Goal: Transaction & Acquisition: Purchase product/service

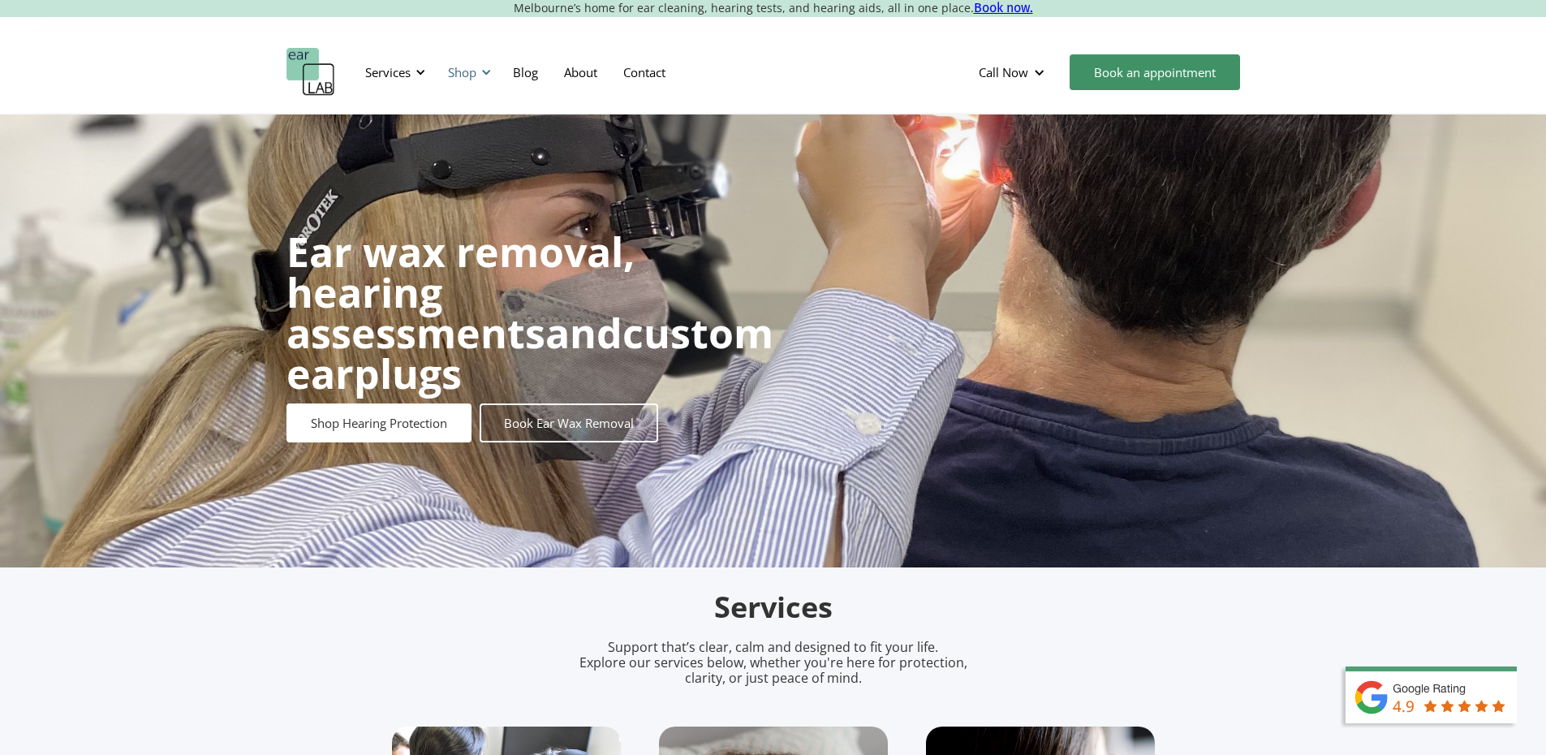
drag, startPoint x: 477, startPoint y: 75, endPoint x: 474, endPoint y: 83, distance: 8.7
click at [477, 75] on div "Shop" at bounding box center [467, 72] width 58 height 49
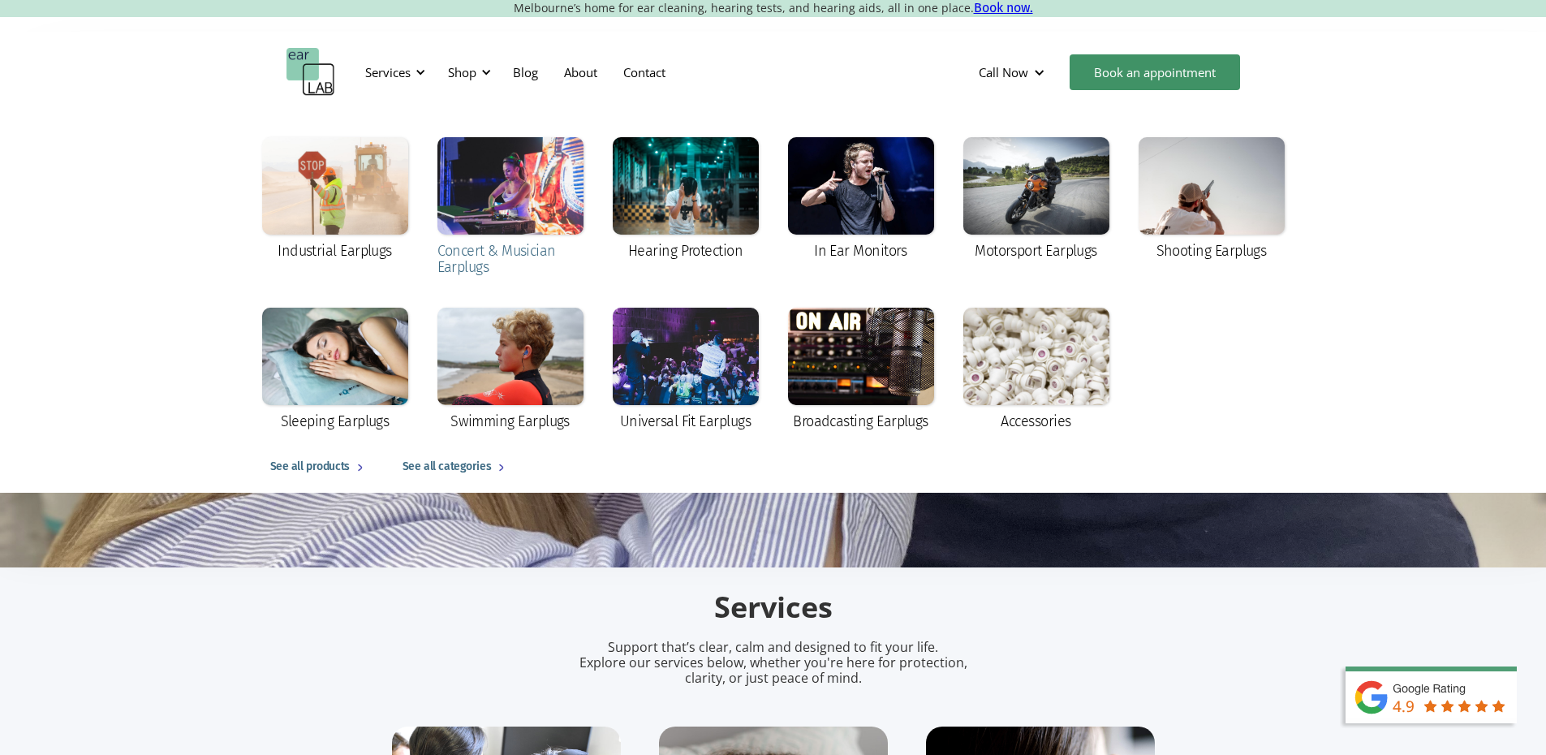
click at [502, 193] on div at bounding box center [510, 185] width 146 height 97
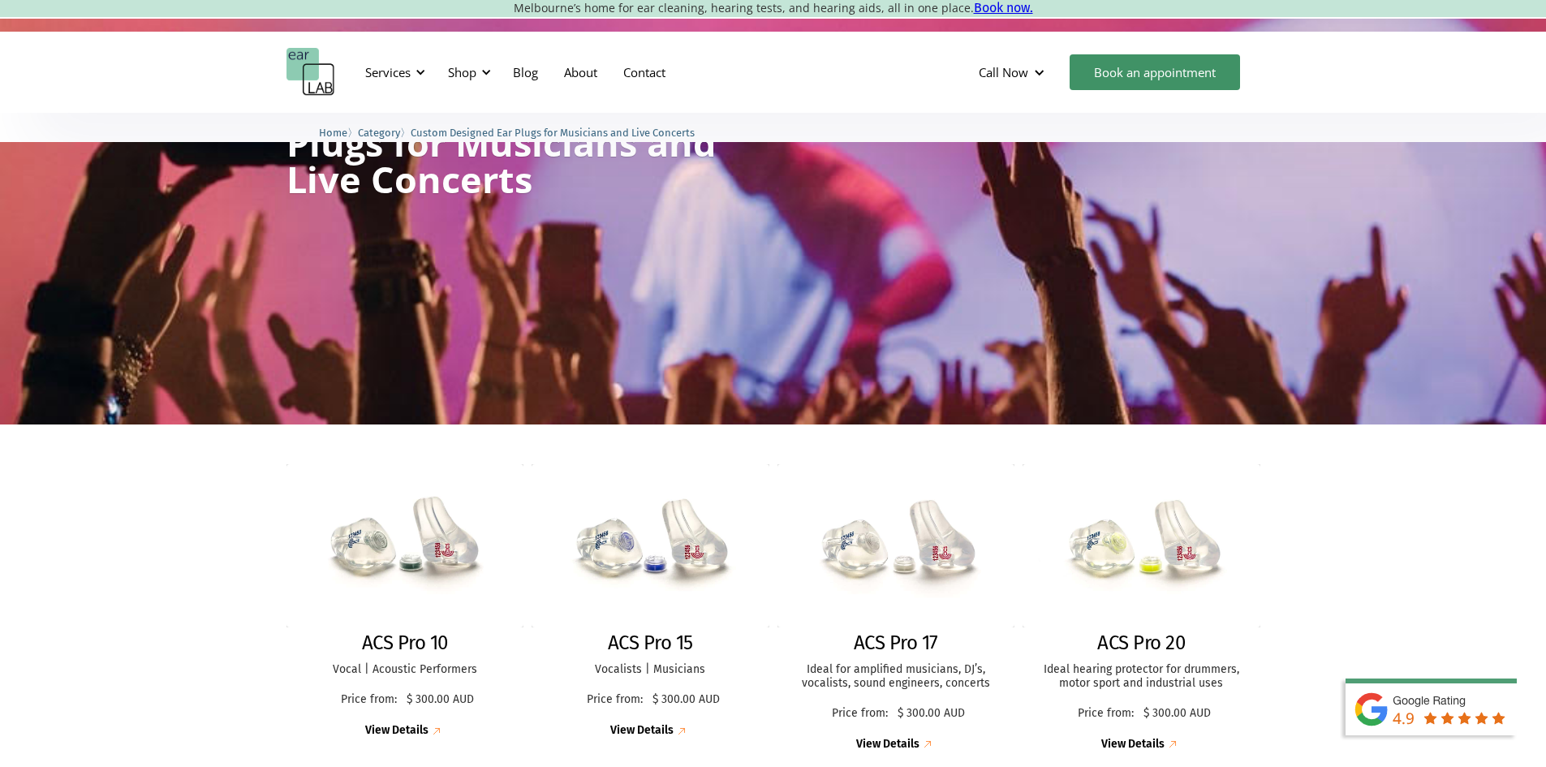
scroll to position [162, 0]
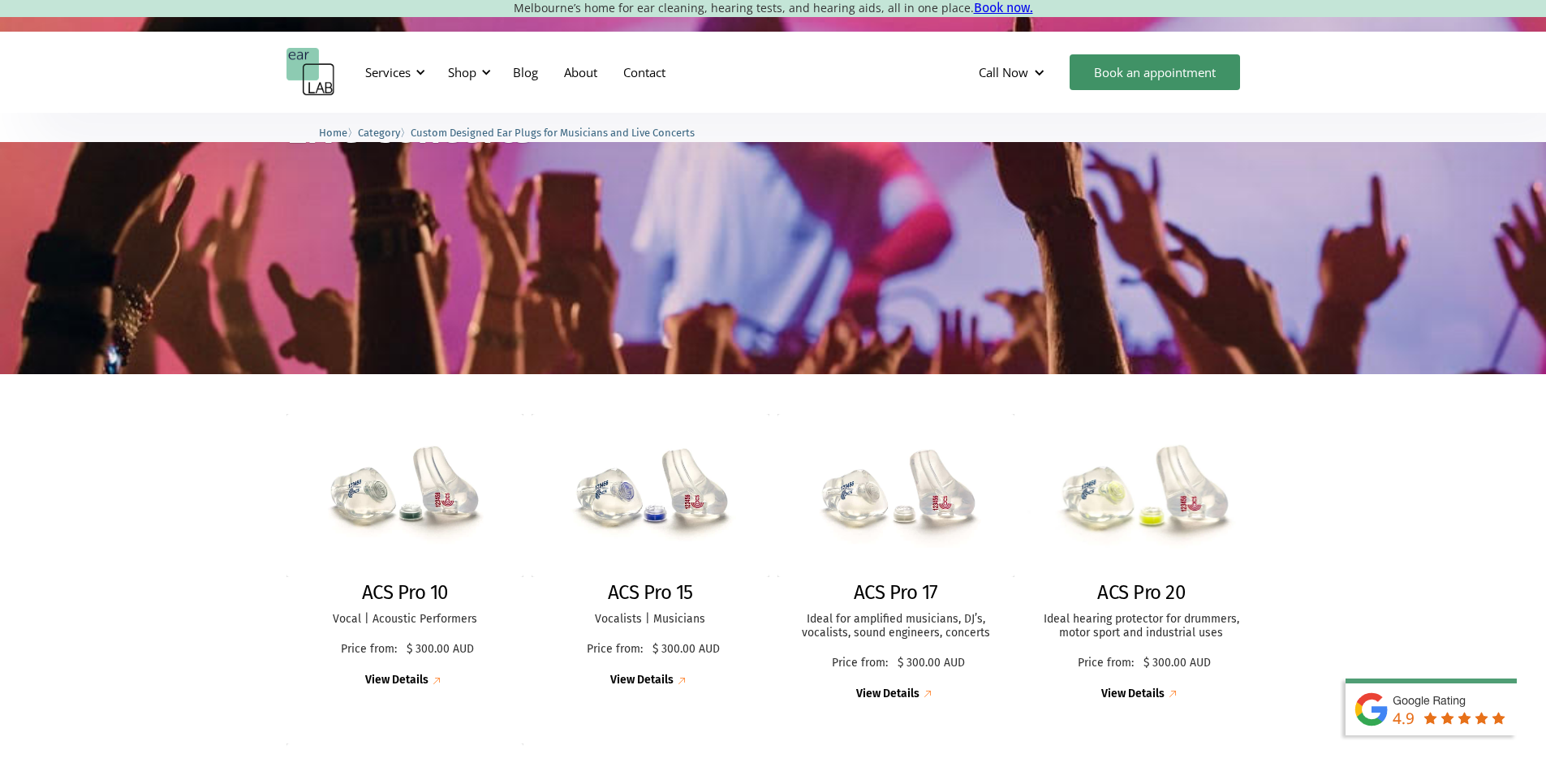
click at [1163, 510] on img at bounding box center [1141, 495] width 261 height 179
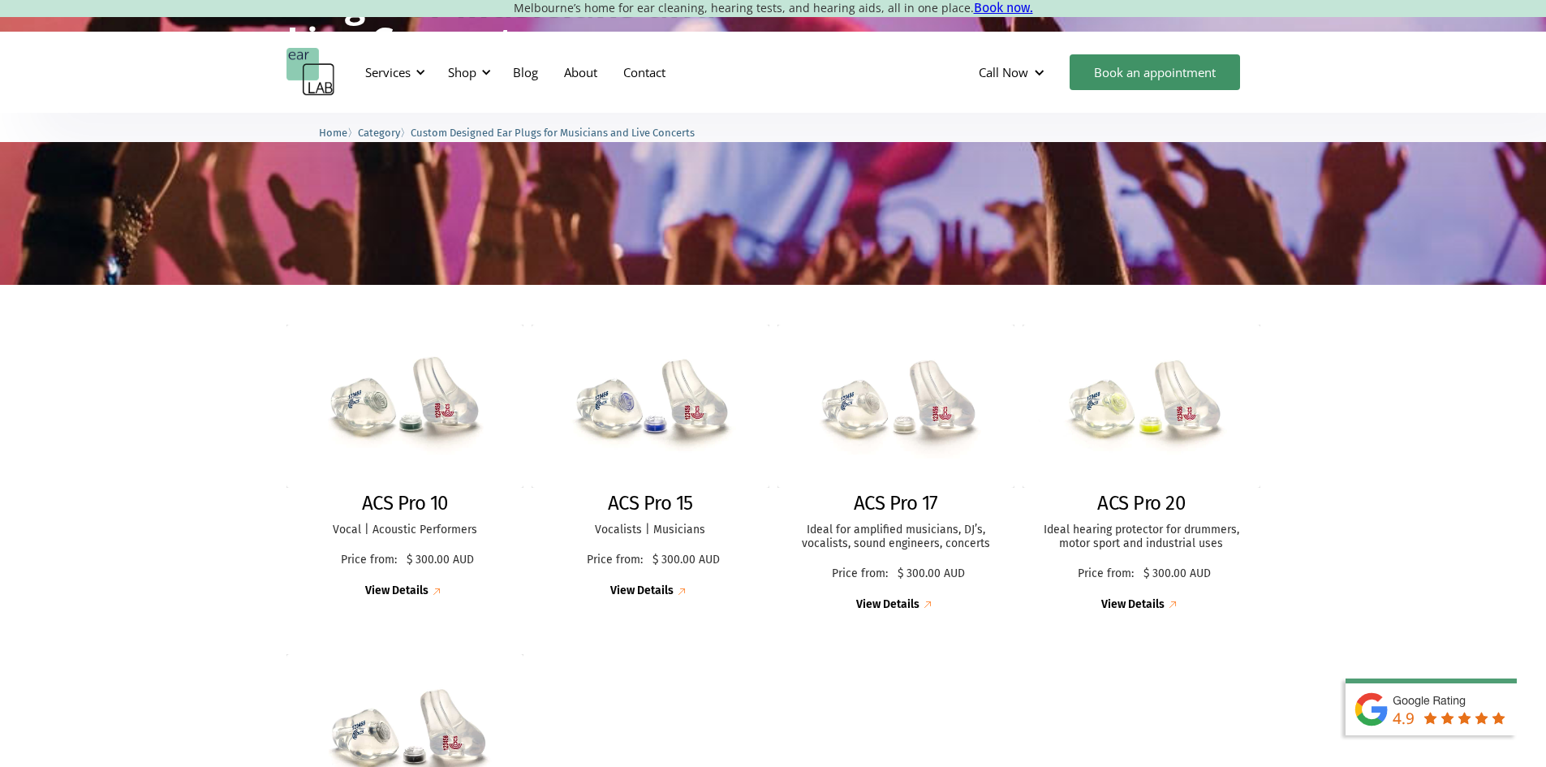
scroll to position [325, 0]
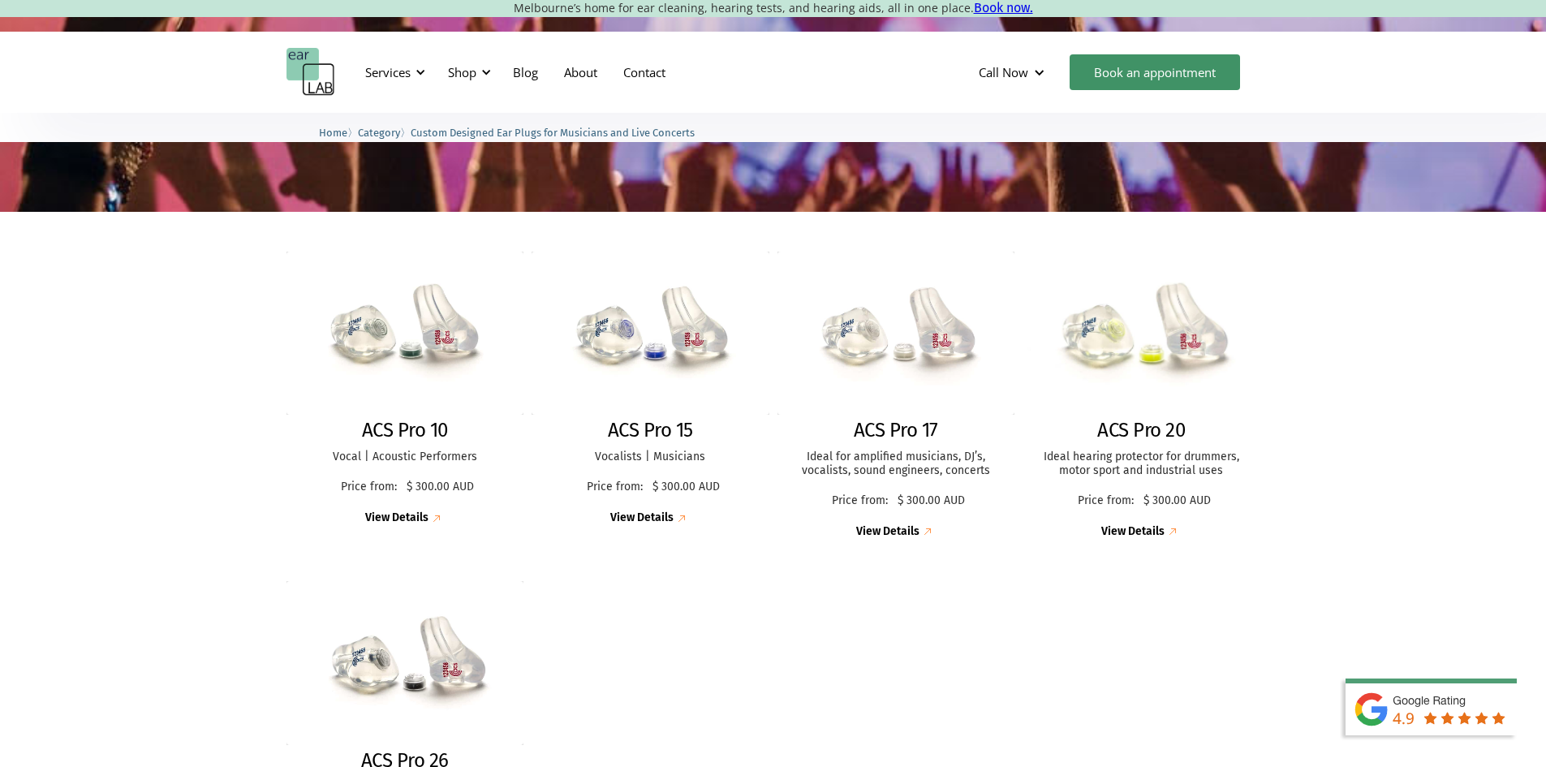
click at [1105, 325] on img at bounding box center [1141, 332] width 260 height 179
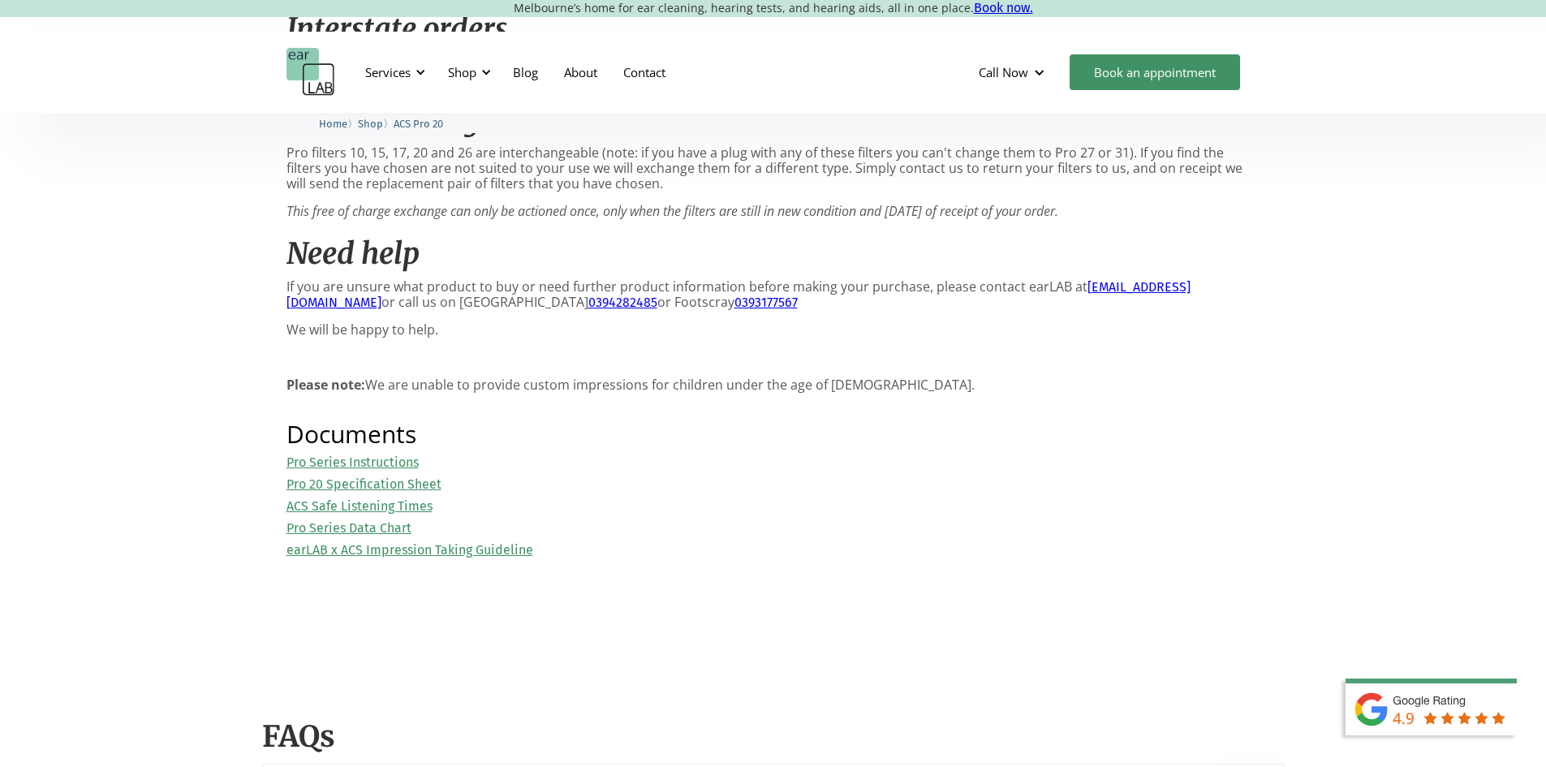
scroll to position [1623, 0]
drag, startPoint x: 430, startPoint y: 485, endPoint x: 429, endPoint y: 498, distance: 12.2
click at [430, 485] on link "Pro 20 Specification Sheet" at bounding box center [364, 483] width 155 height 15
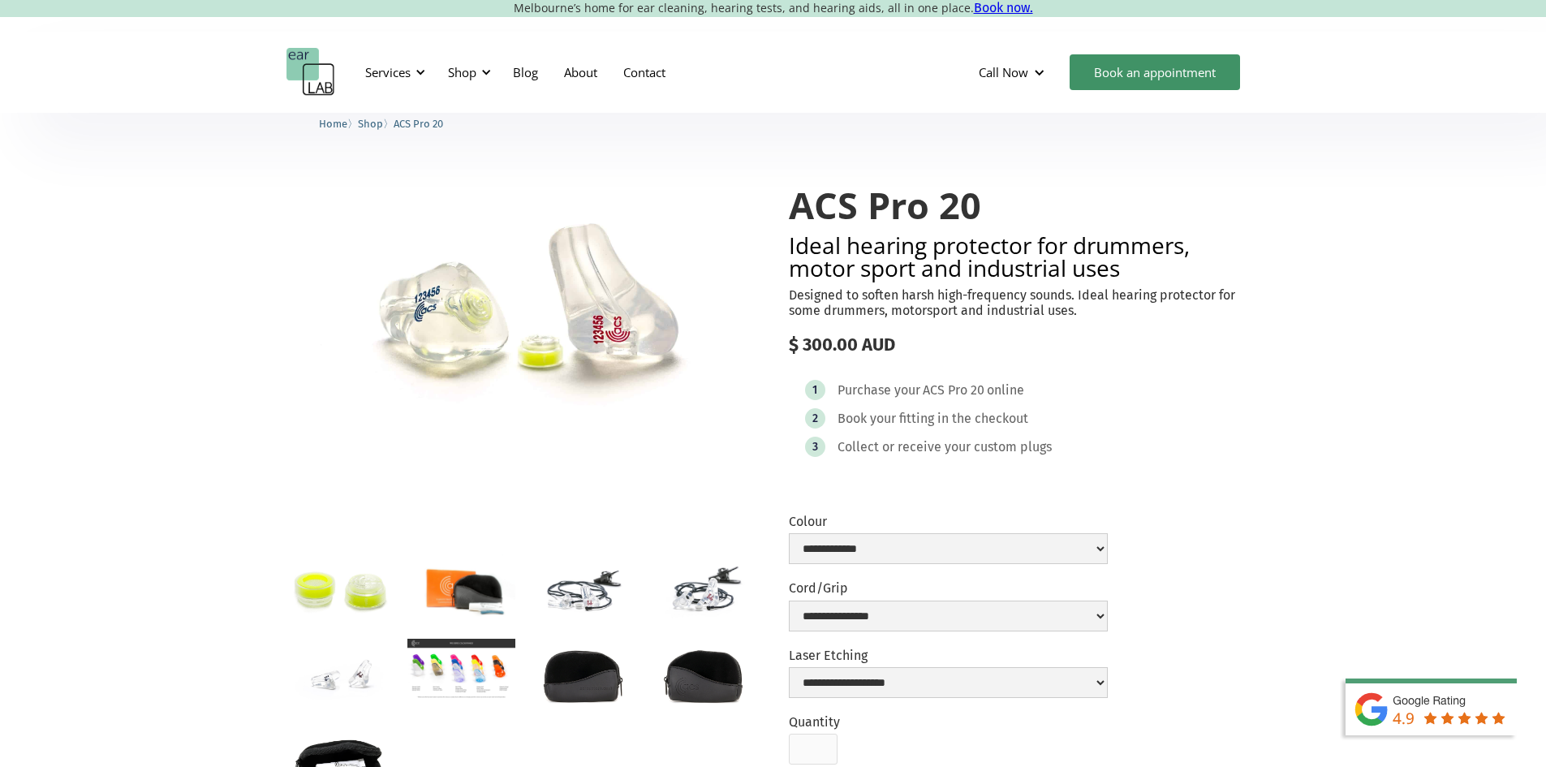
scroll to position [0, 0]
